Goal: Navigation & Orientation: Find specific page/section

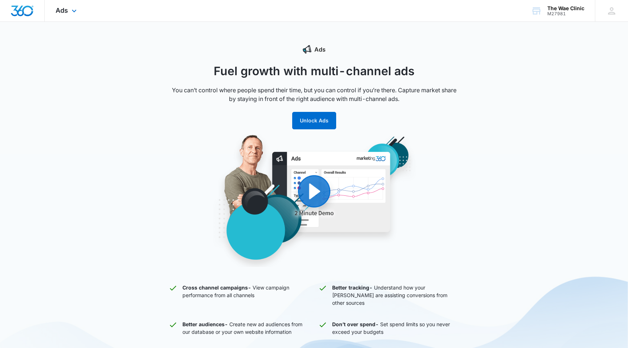
click at [62, 17] on div "Ads Apps Reputation Websites Forms CRM Email Social POS Content Ads Intelligenc…" at bounding box center [67, 10] width 45 height 21
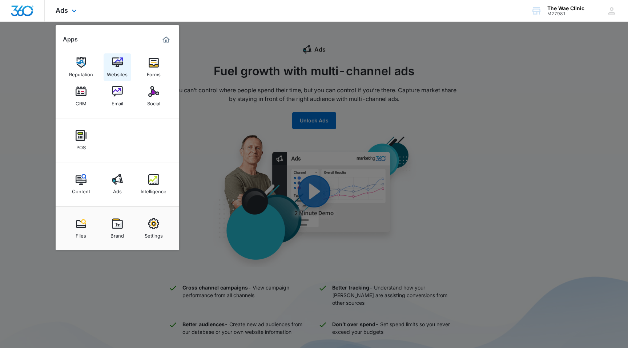
click at [119, 69] on div "Websites" at bounding box center [117, 72] width 21 height 9
